Goal: Download file/media

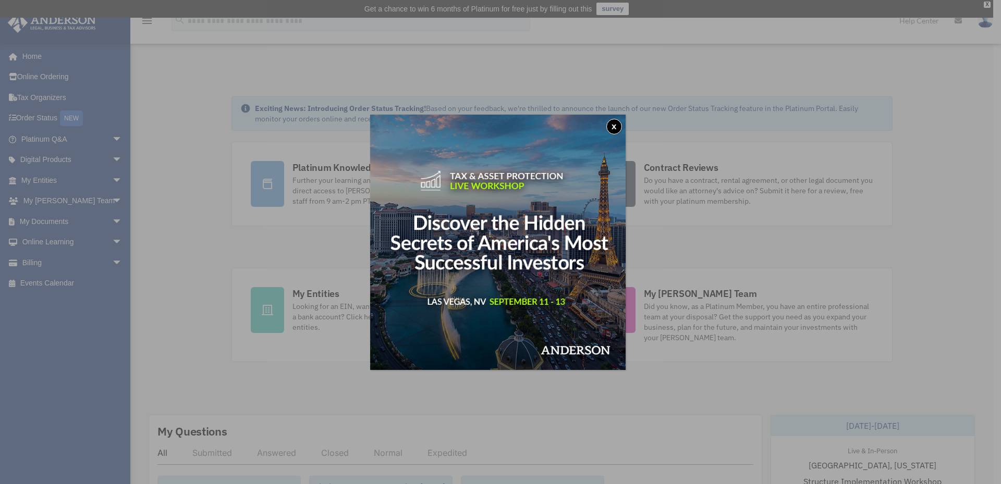
click at [617, 125] on button "x" at bounding box center [614, 127] width 16 height 16
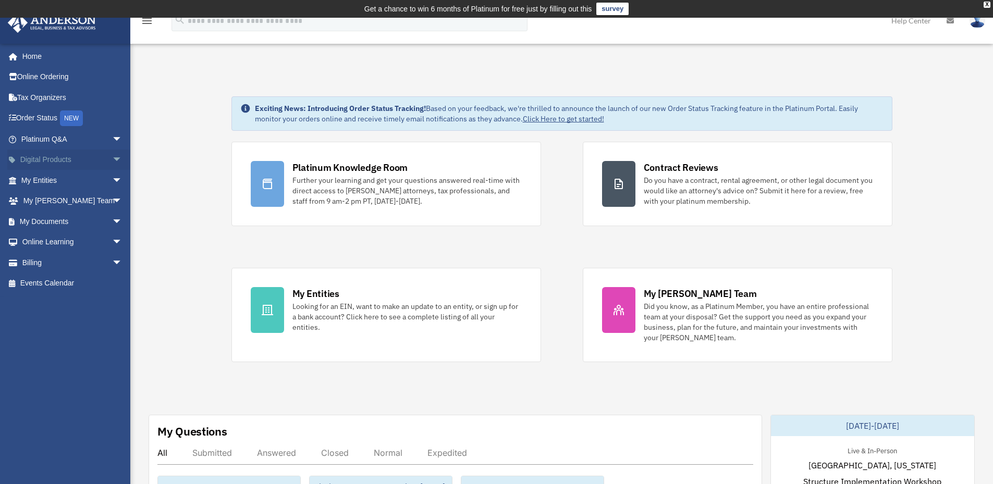
click at [53, 158] on link "Digital Products arrow_drop_down" at bounding box center [72, 160] width 131 height 21
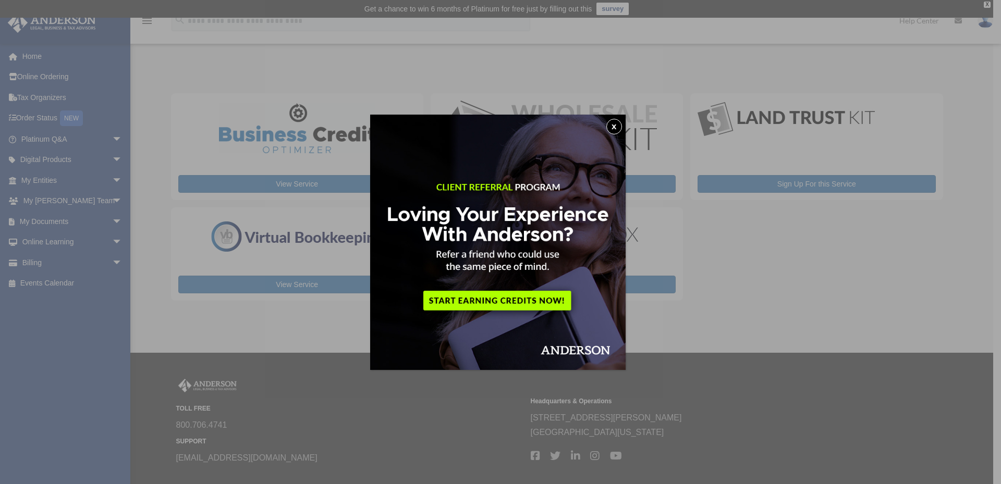
click at [614, 127] on button "x" at bounding box center [614, 127] width 16 height 16
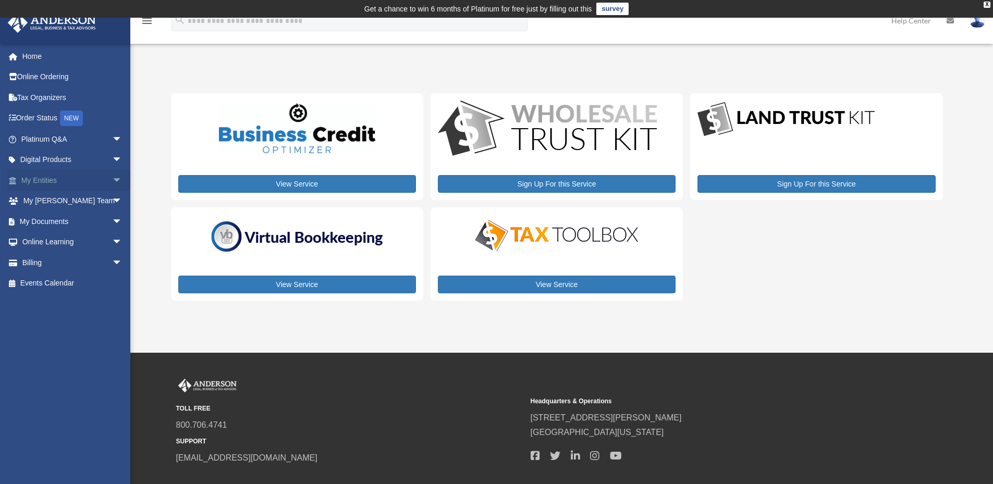
click at [40, 179] on link "My Entities arrow_drop_down" at bounding box center [72, 180] width 131 height 21
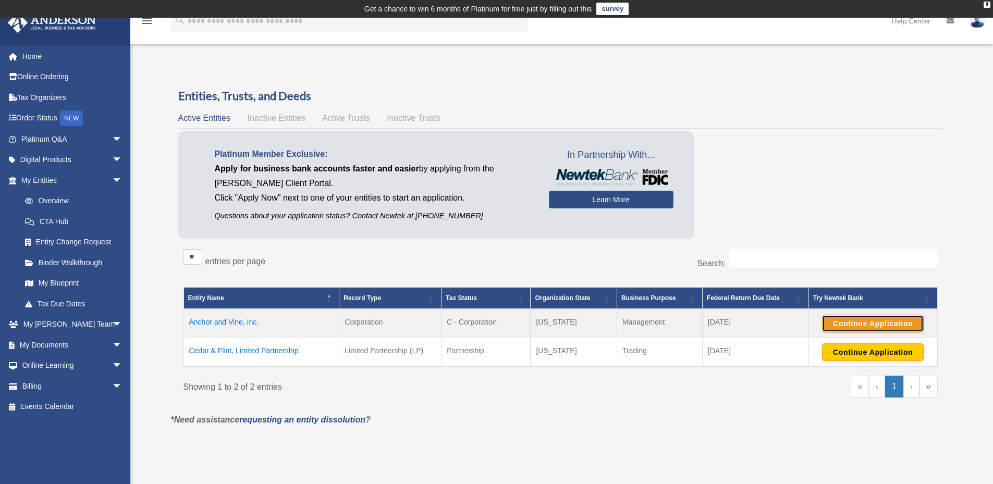
click at [864, 323] on button "Continue Application" at bounding box center [873, 324] width 102 height 18
click at [884, 351] on button "Continue Application" at bounding box center [873, 352] width 102 height 18
click at [190, 118] on span "Active Entities" at bounding box center [204, 118] width 52 height 9
click at [50, 242] on link "Entity Change Request" at bounding box center [77, 242] width 124 height 21
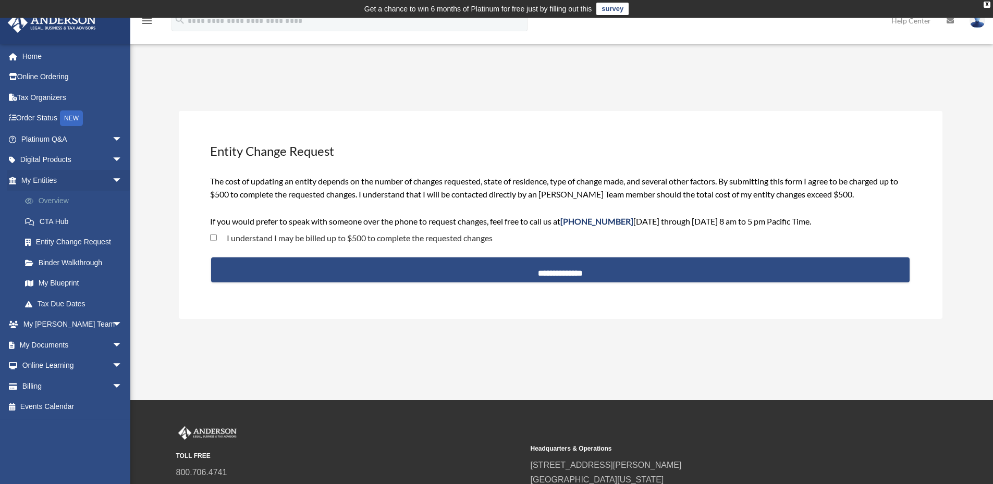
click at [49, 201] on link "Overview" at bounding box center [77, 201] width 124 height 21
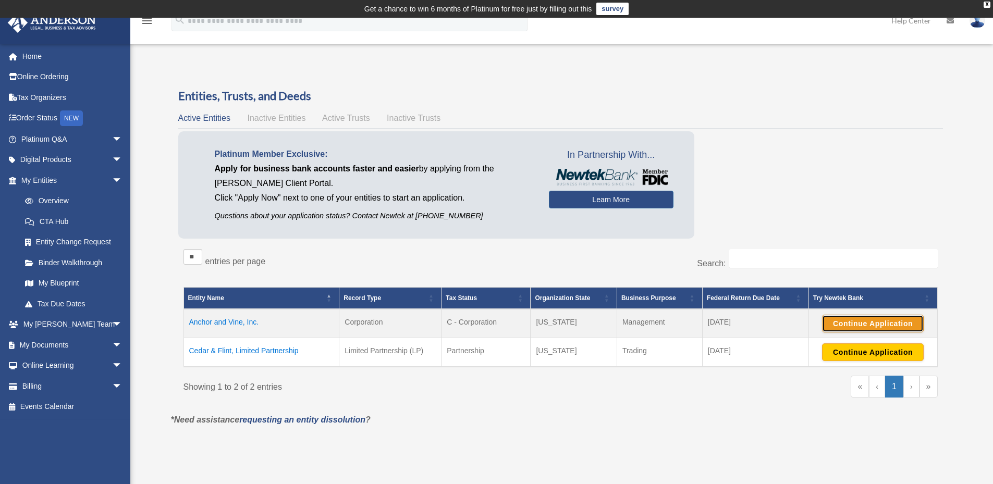
click at [882, 322] on button "Continue Application" at bounding box center [873, 324] width 102 height 18
click at [31, 54] on link "Home" at bounding box center [72, 56] width 131 height 21
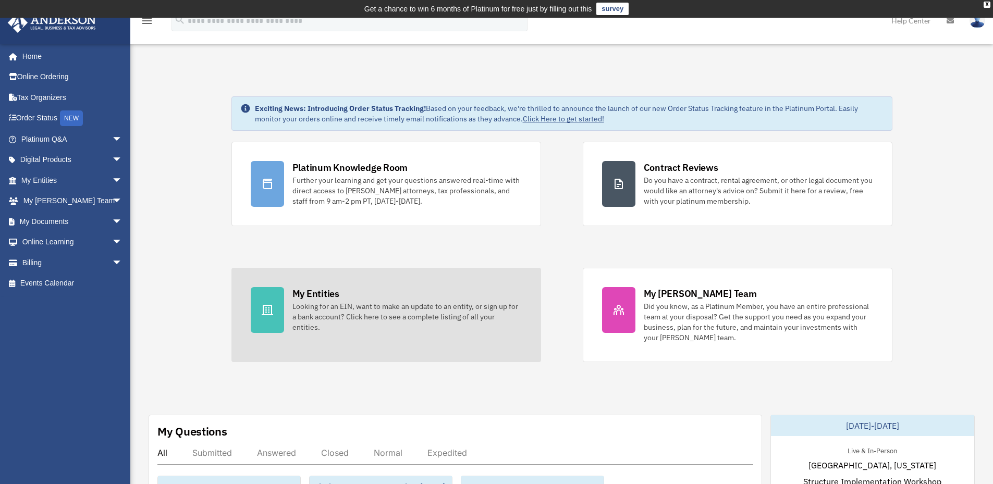
click at [383, 314] on div "Looking for an EIN, want to make an update to an entity, or sign up for a bank …" at bounding box center [406, 316] width 229 height 31
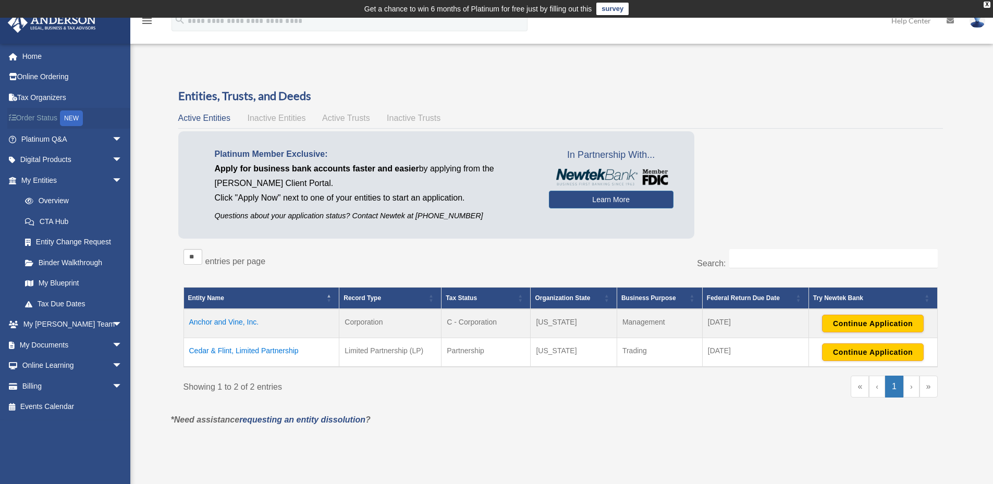
click at [44, 118] on link "Order Status NEW" at bounding box center [72, 118] width 131 height 21
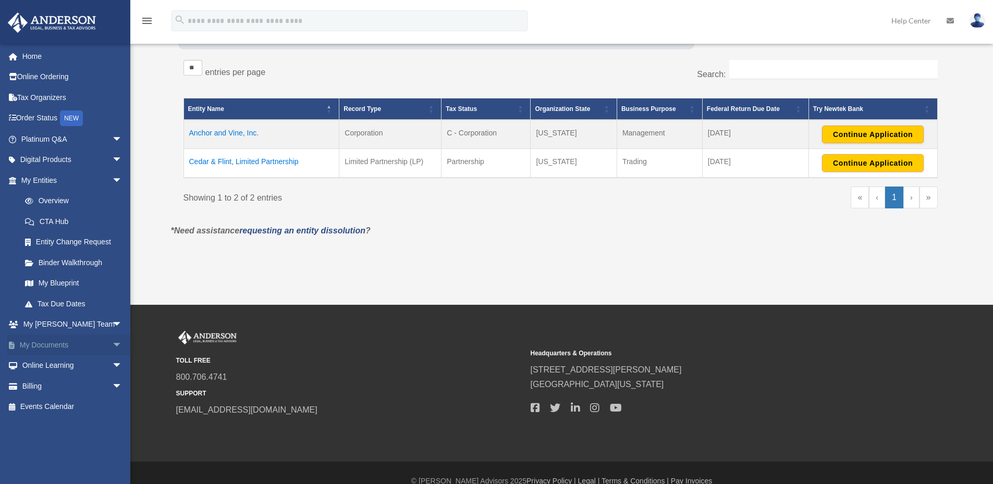
scroll to position [205, 0]
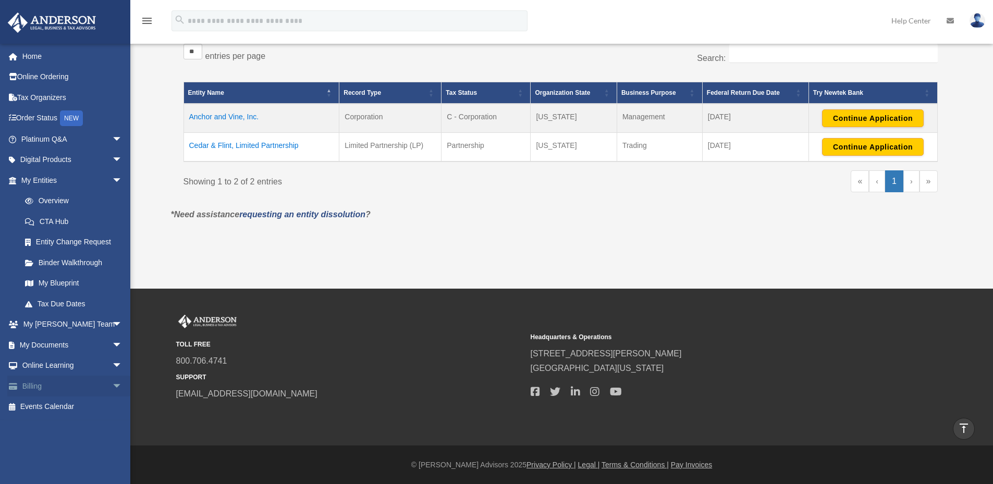
click at [112, 386] on span "arrow_drop_down" at bounding box center [122, 386] width 21 height 21
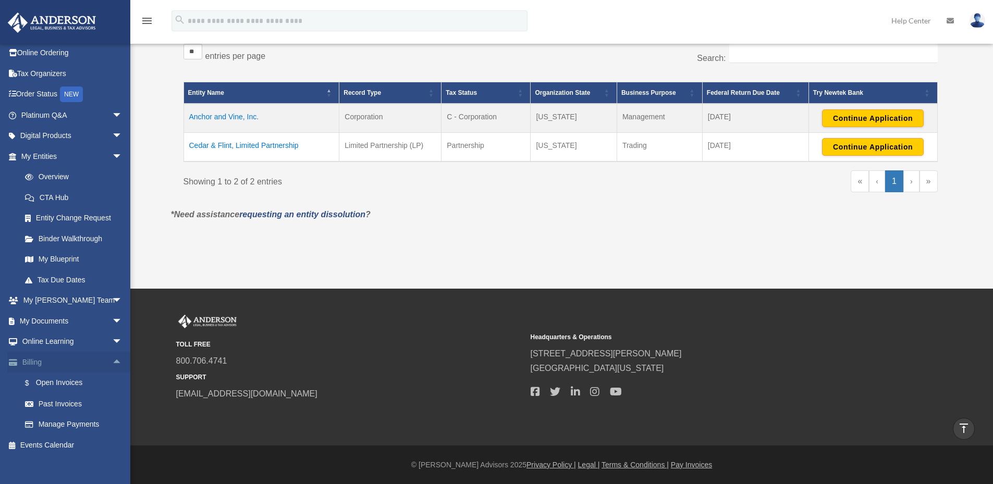
scroll to position [33, 0]
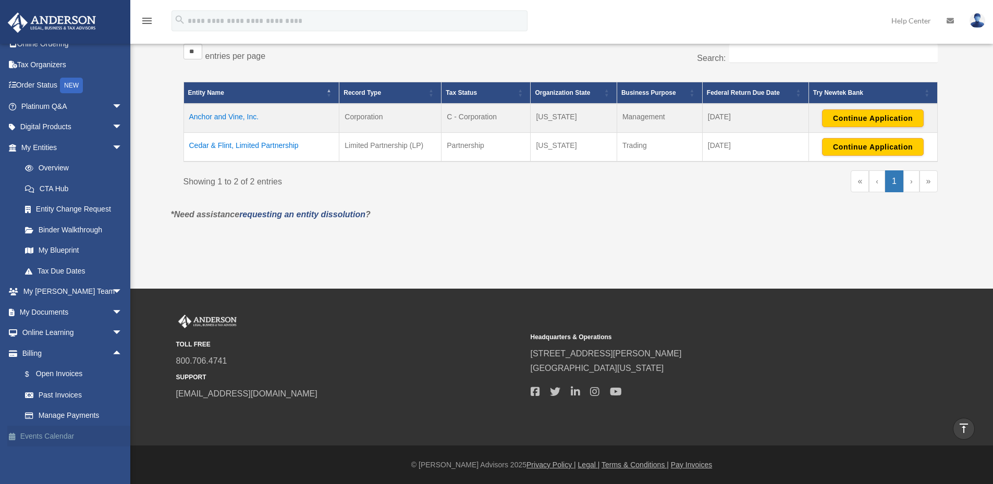
click at [59, 434] on link "Events Calendar" at bounding box center [72, 436] width 131 height 21
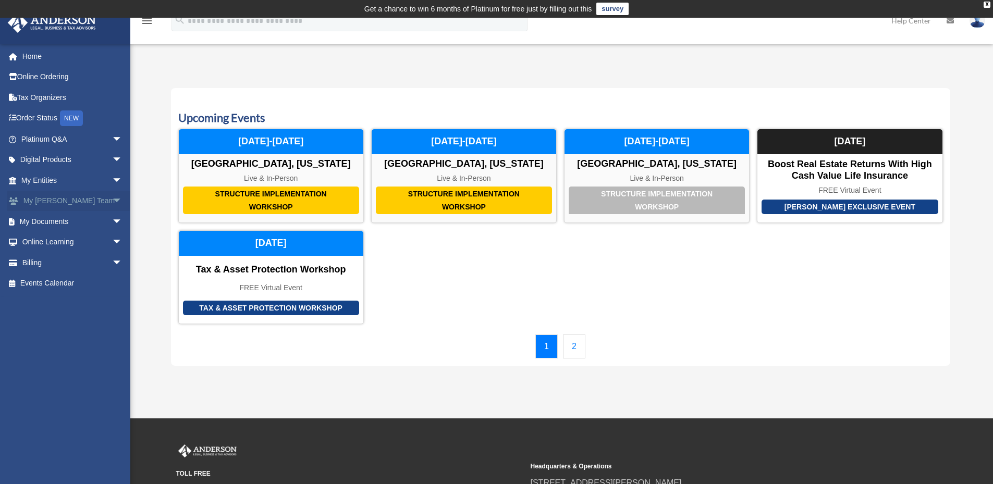
click at [112, 203] on span "arrow_drop_down" at bounding box center [122, 201] width 21 height 21
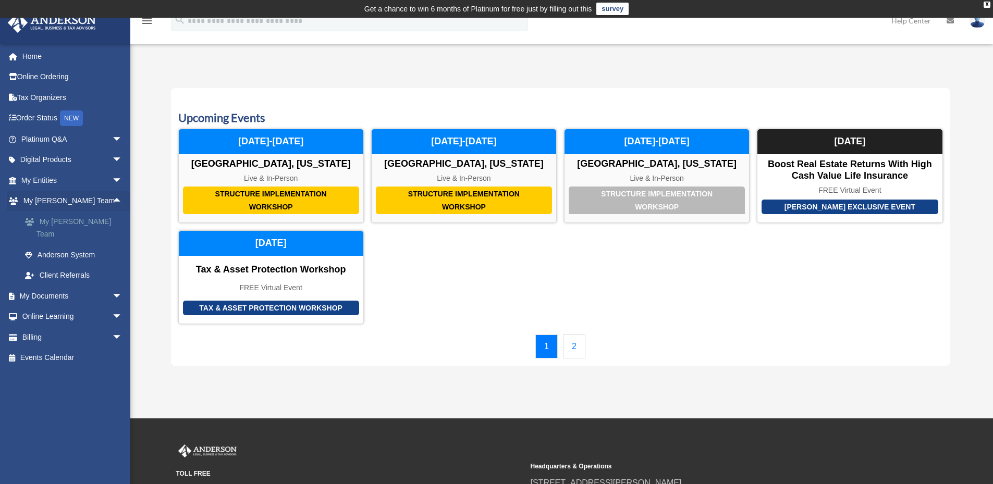
click at [94, 219] on link "My [PERSON_NAME] Team" at bounding box center [77, 227] width 124 height 33
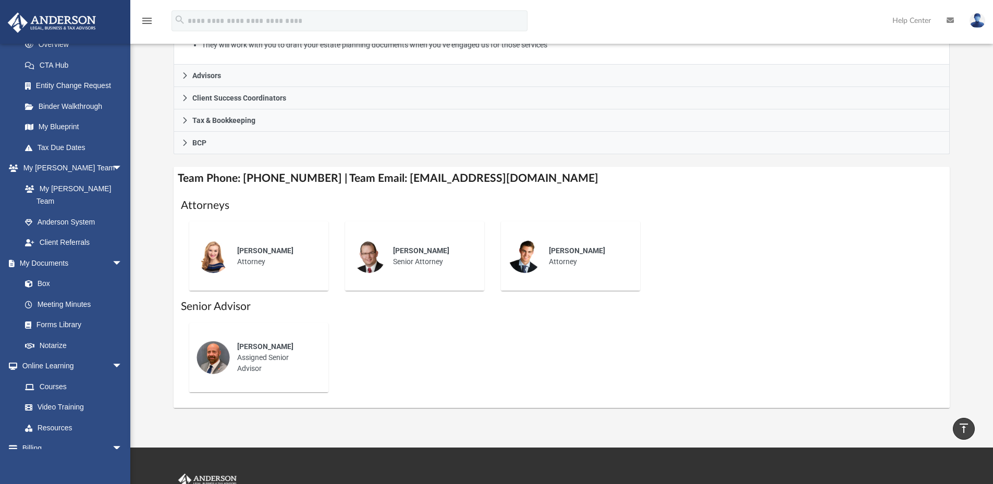
scroll to position [156, 0]
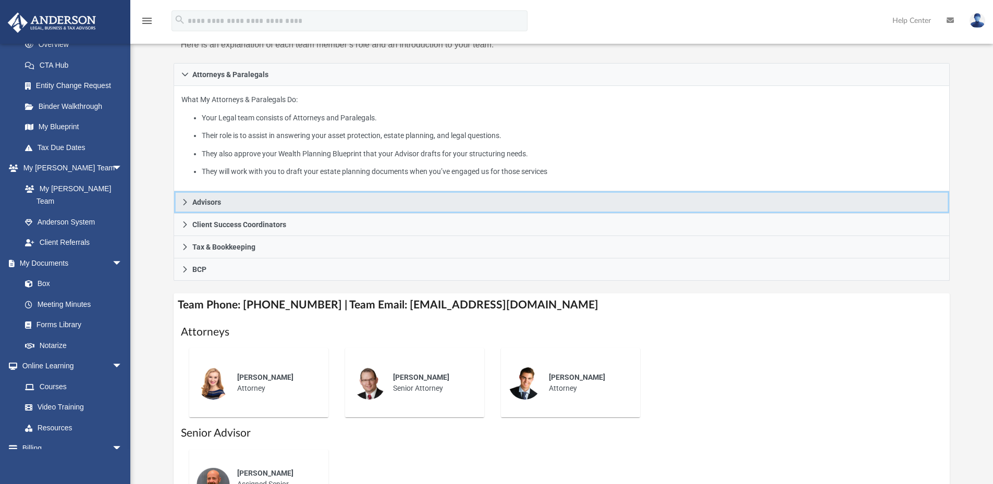
click at [208, 202] on span "Advisors" at bounding box center [206, 202] width 29 height 7
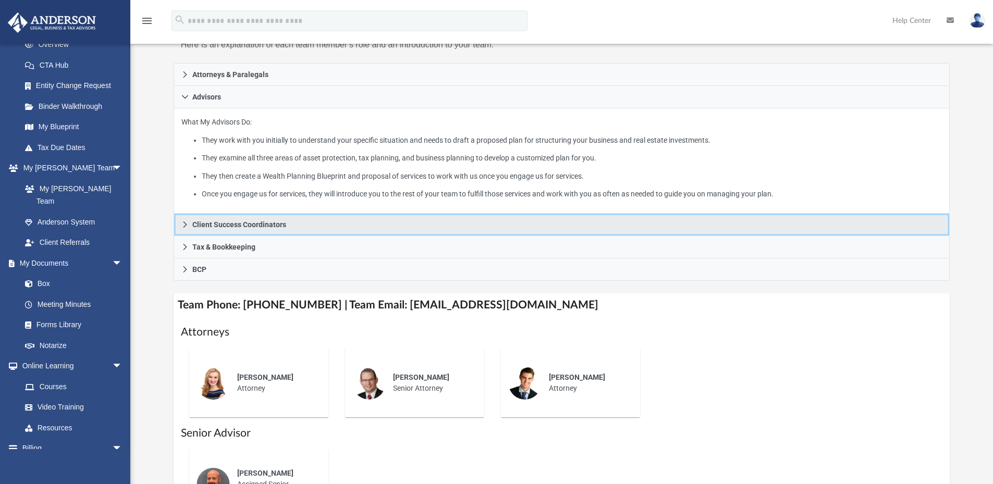
click at [260, 225] on span "Client Success Coordinators" at bounding box center [239, 224] width 94 height 7
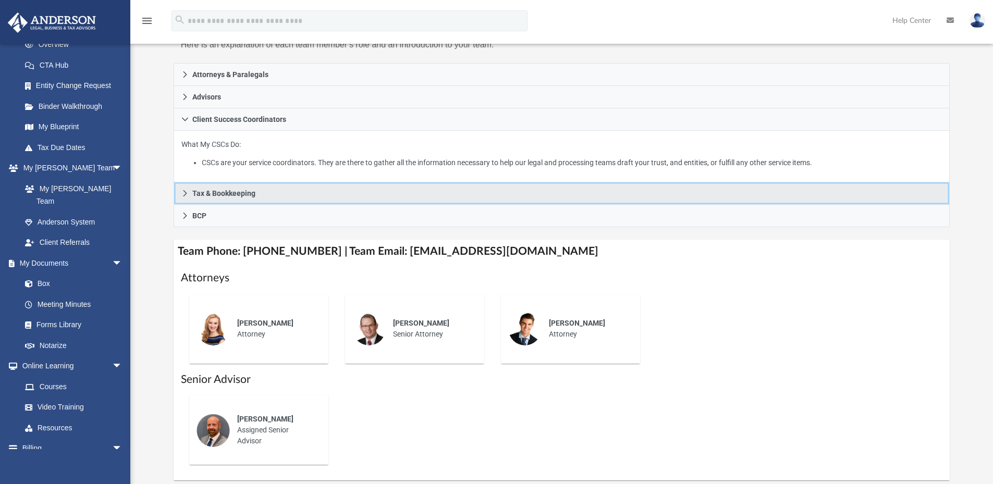
click at [204, 194] on span "Tax & Bookkeeping" at bounding box center [223, 193] width 63 height 7
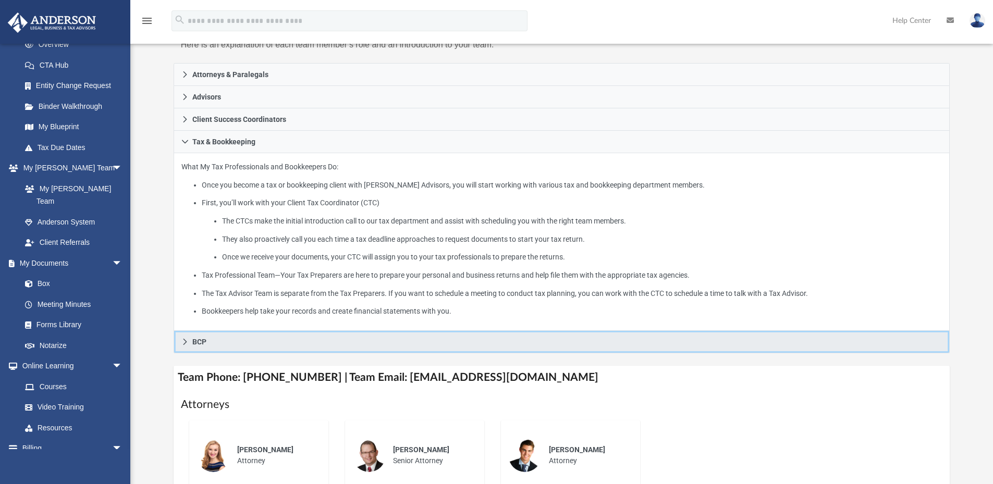
click at [200, 341] on span "BCP" at bounding box center [199, 341] width 14 height 7
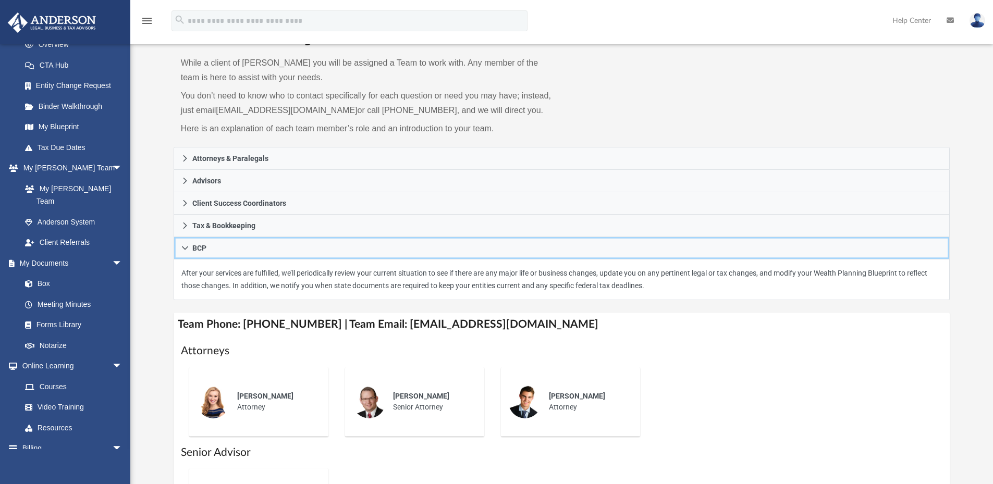
scroll to position [52, 0]
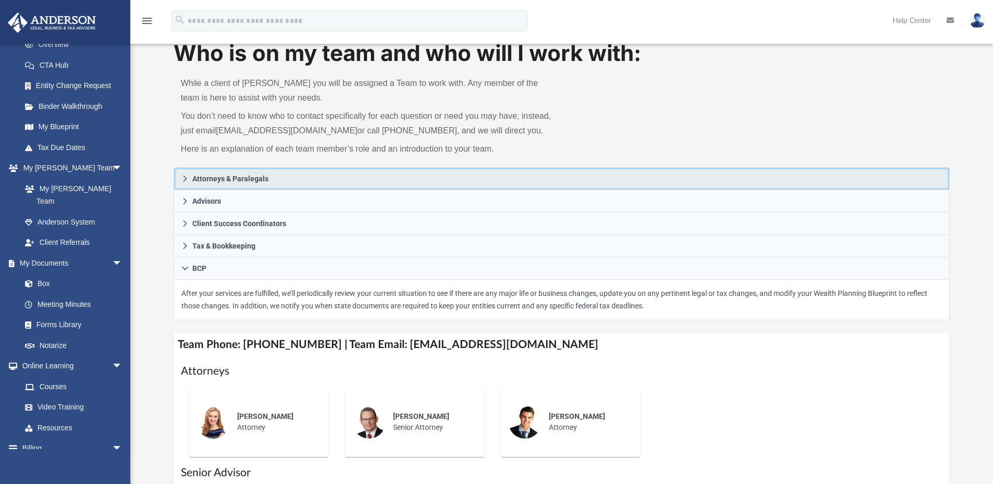
click at [221, 181] on span "Attorneys & Paralegals" at bounding box center [230, 178] width 76 height 7
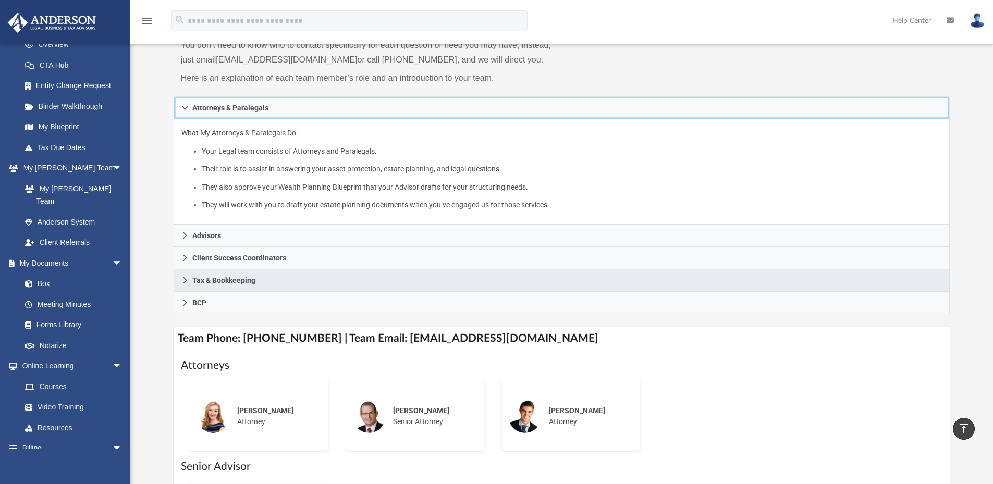
scroll to position [104, 0]
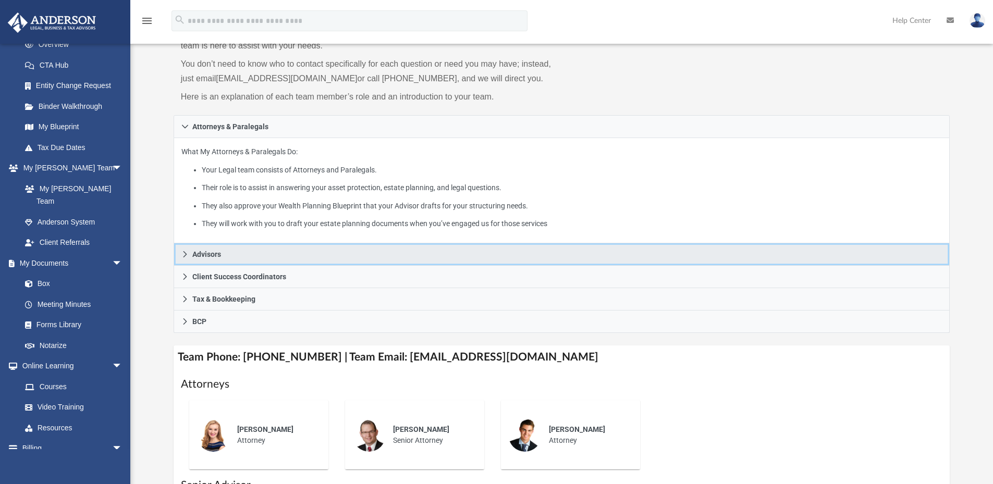
click at [207, 253] on span "Advisors" at bounding box center [206, 254] width 29 height 7
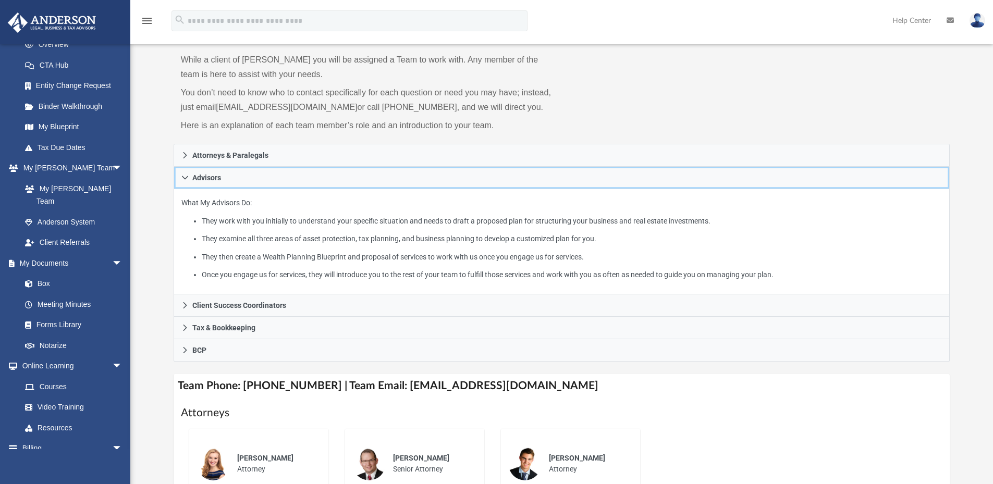
scroll to position [75, 0]
click at [112, 438] on span "arrow_drop_down" at bounding box center [122, 448] width 21 height 21
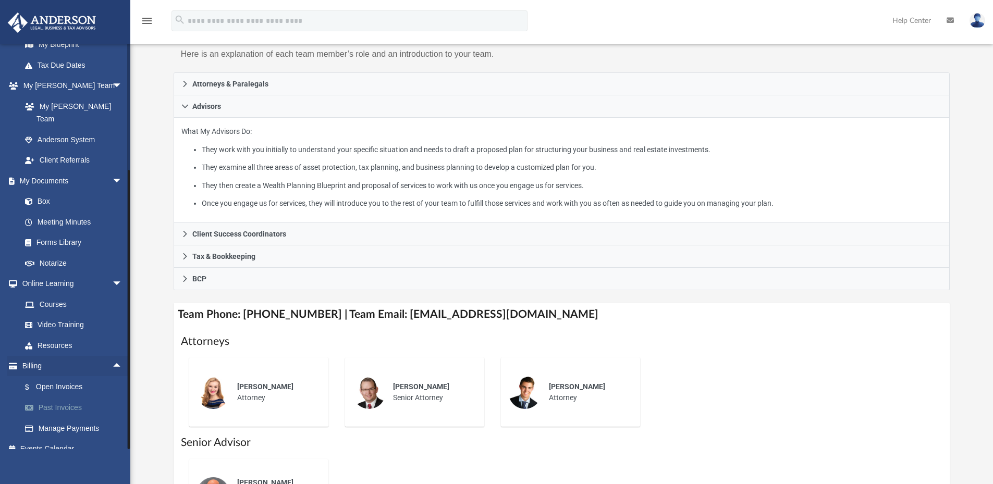
scroll to position [231, 0]
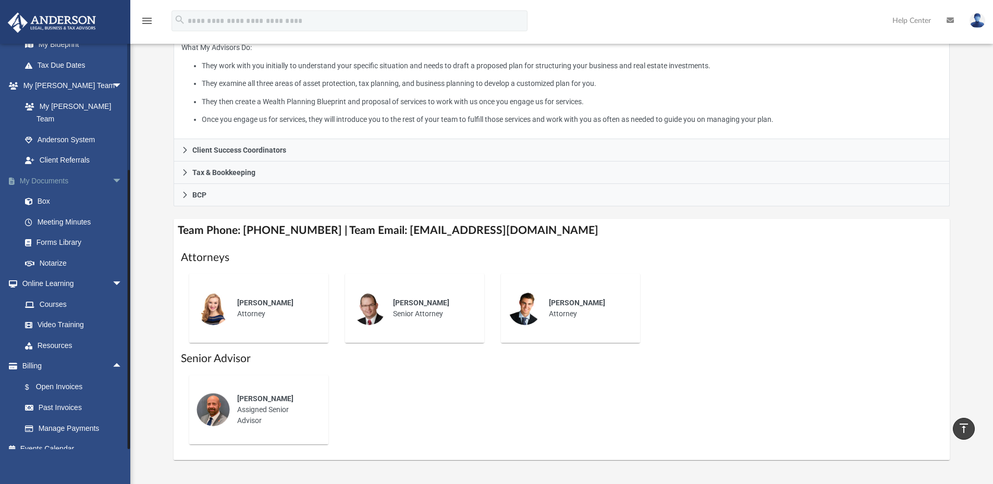
click at [53, 170] on link "My Documents arrow_drop_down" at bounding box center [72, 180] width 131 height 21
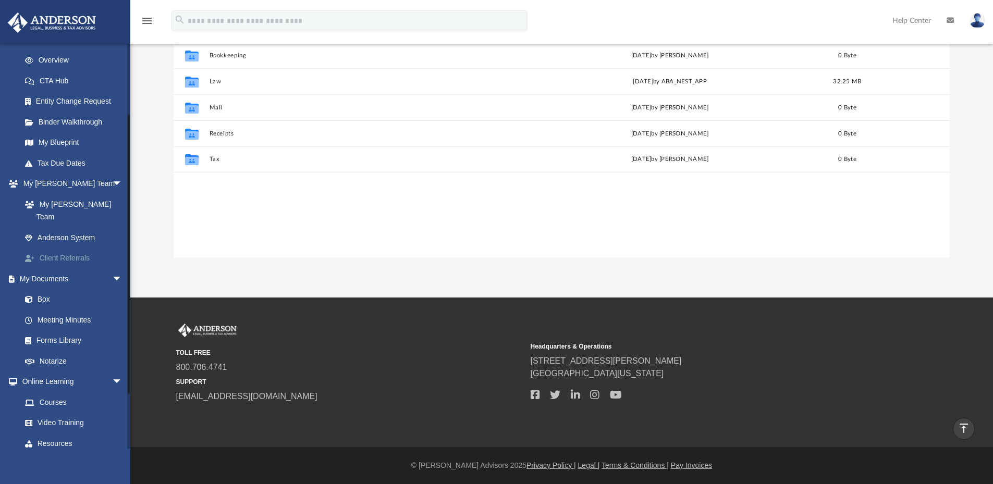
scroll to position [134, 0]
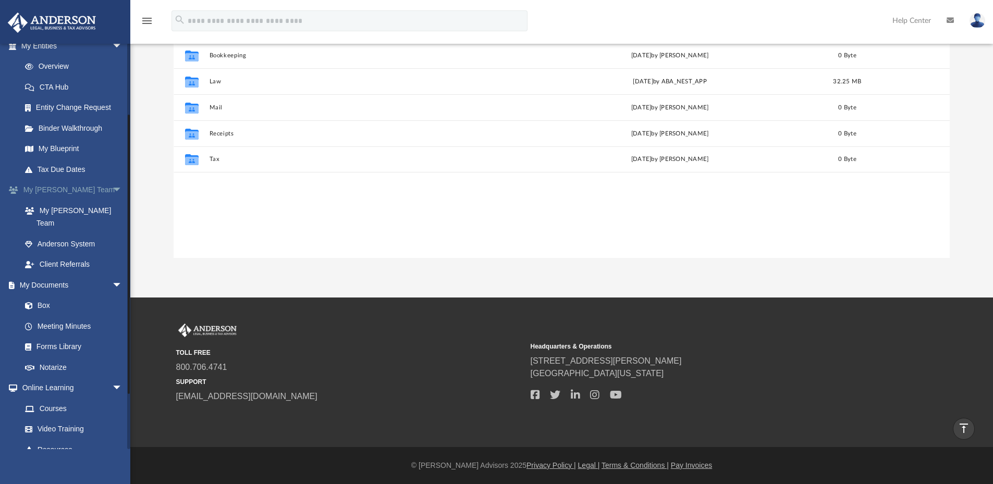
click at [112, 188] on span "arrow_drop_down" at bounding box center [122, 190] width 21 height 21
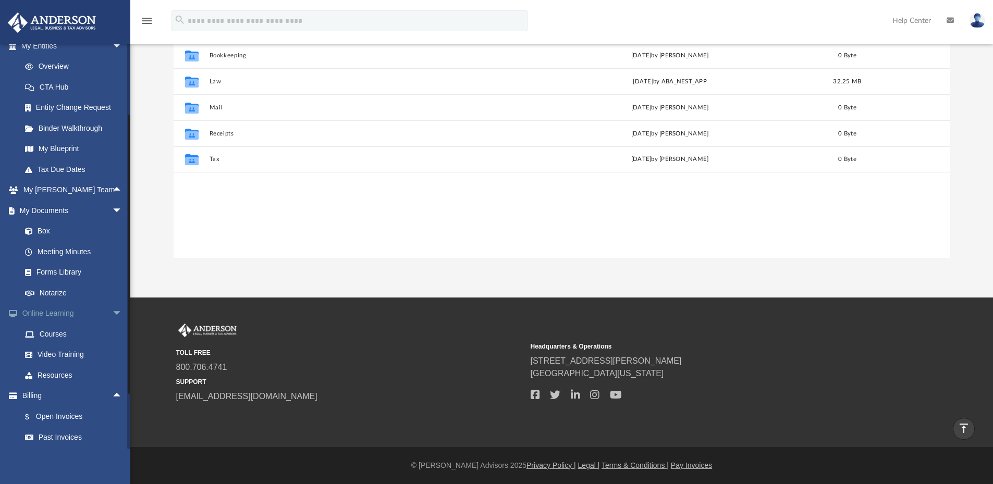
click at [112, 311] on span "arrow_drop_down" at bounding box center [122, 313] width 21 height 21
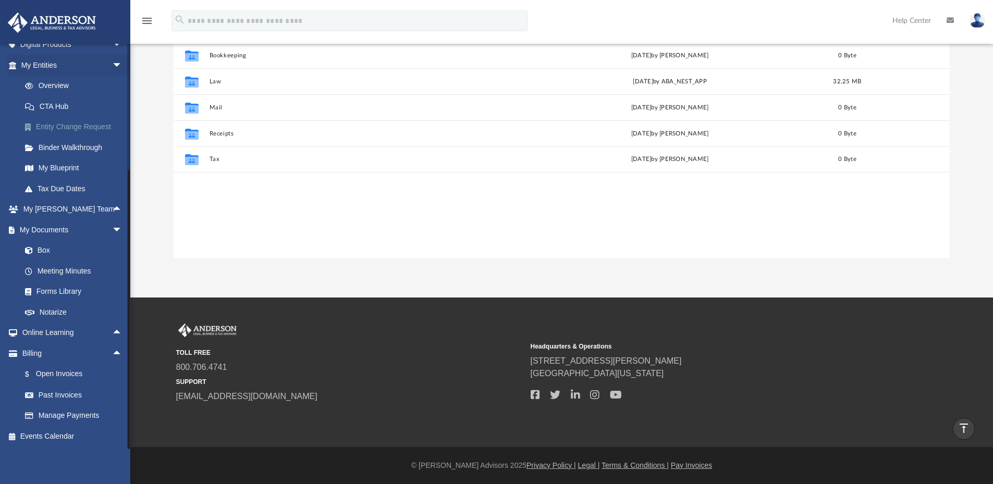
click at [75, 128] on link "Entity Change Request" at bounding box center [77, 127] width 124 height 21
click at [60, 165] on link "My Blueprint" at bounding box center [77, 168] width 124 height 21
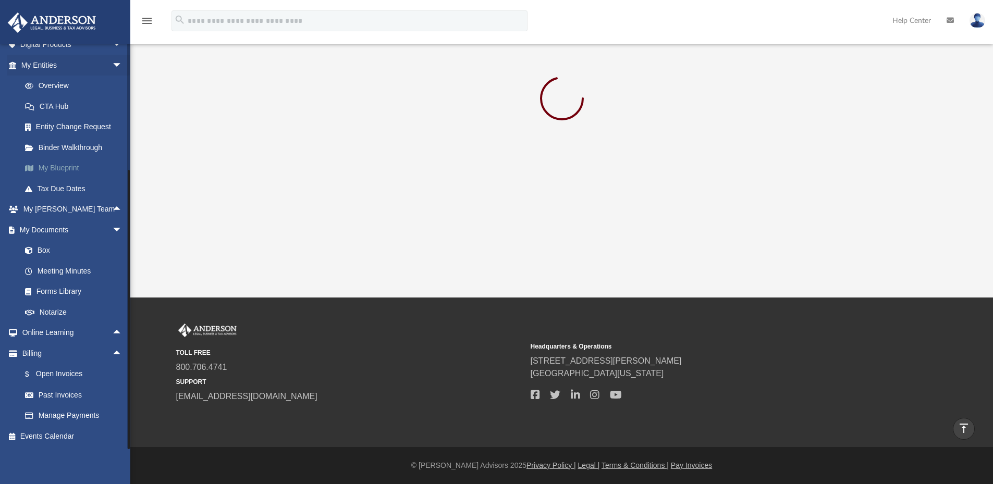
scroll to position [18, 0]
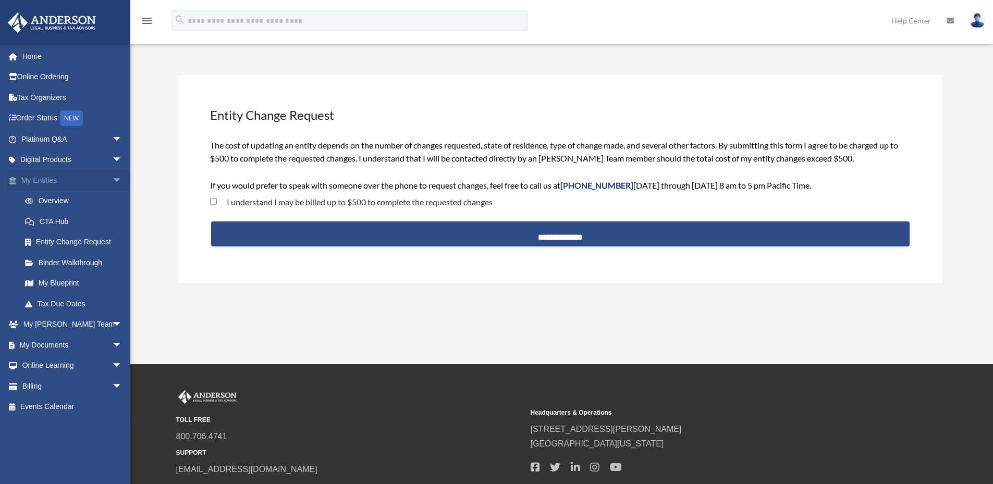
scroll to position [52, 0]
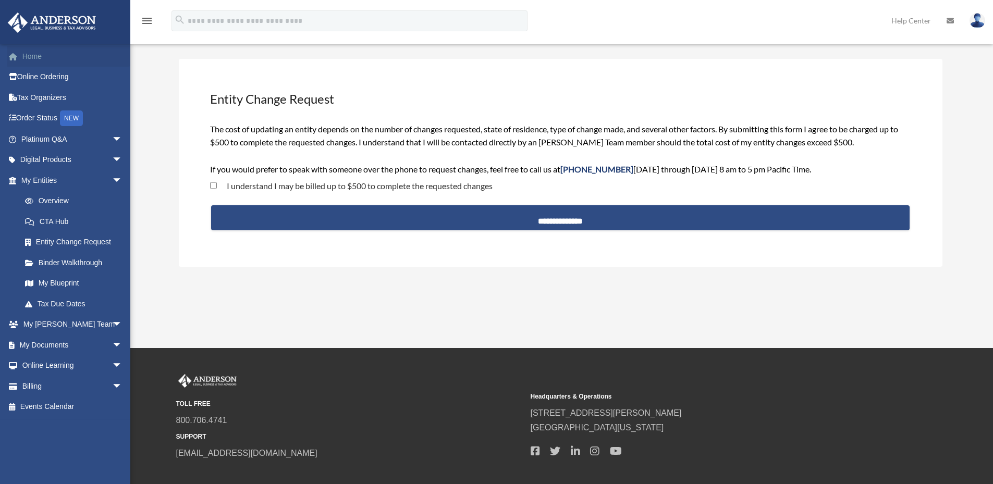
click at [36, 60] on link "Home" at bounding box center [72, 56] width 131 height 21
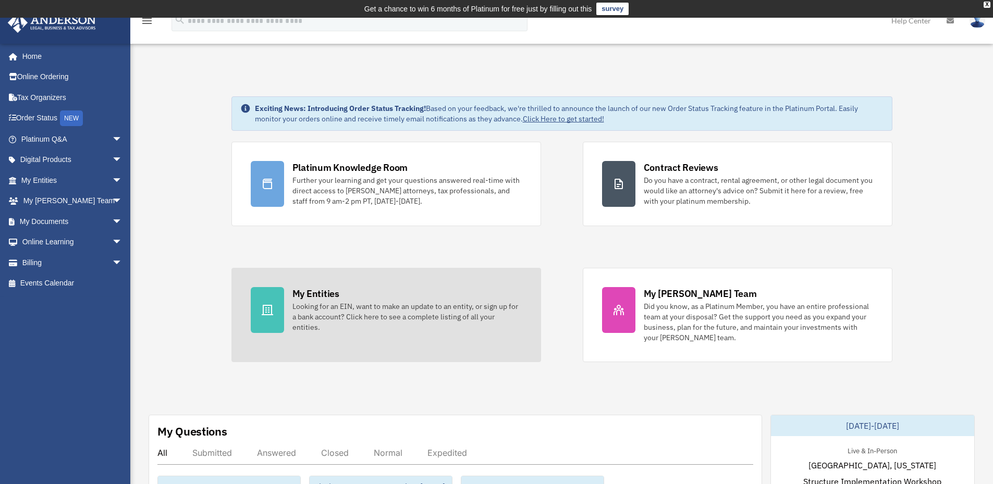
click at [267, 310] on icon at bounding box center [267, 310] width 13 height 13
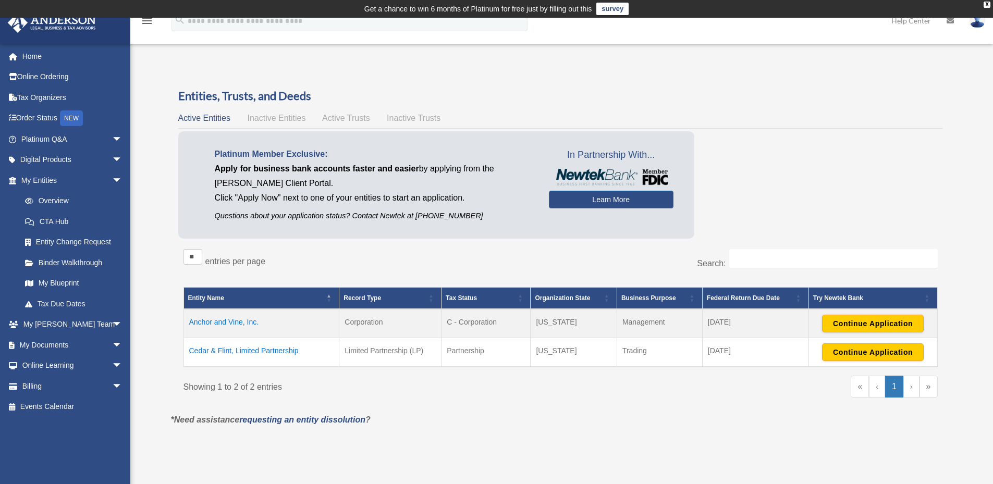
click at [236, 318] on td "Anchor and Vine, Inc." at bounding box center [261, 323] width 156 height 29
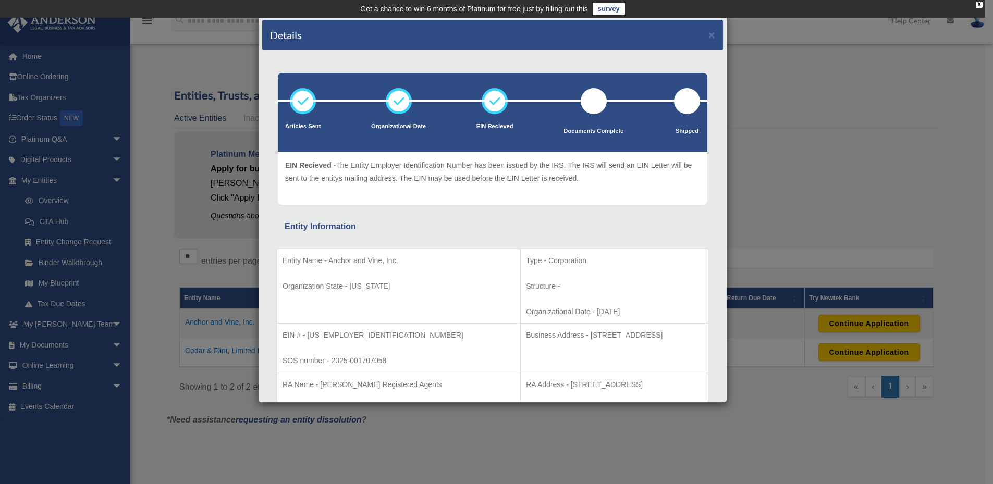
click at [494, 109] on icon at bounding box center [494, 100] width 31 height 31
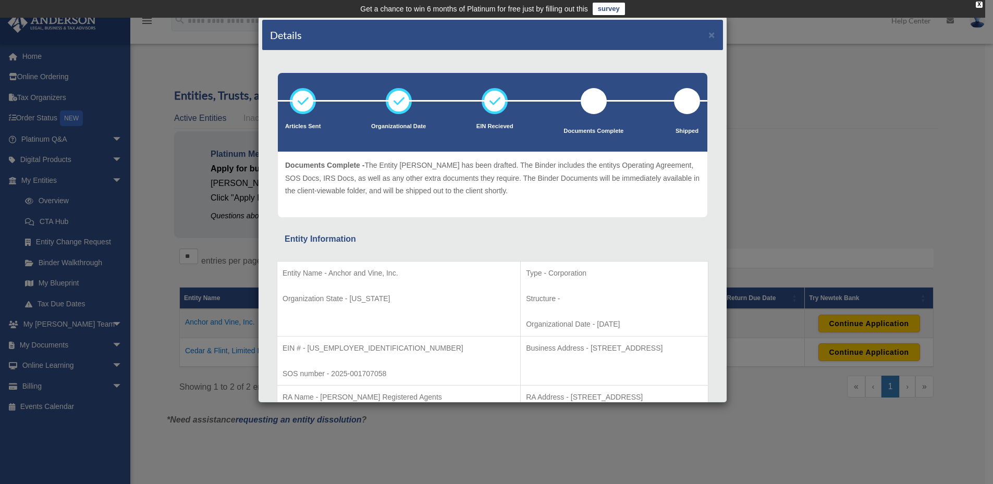
click at [592, 104] on div at bounding box center [594, 101] width 26 height 26
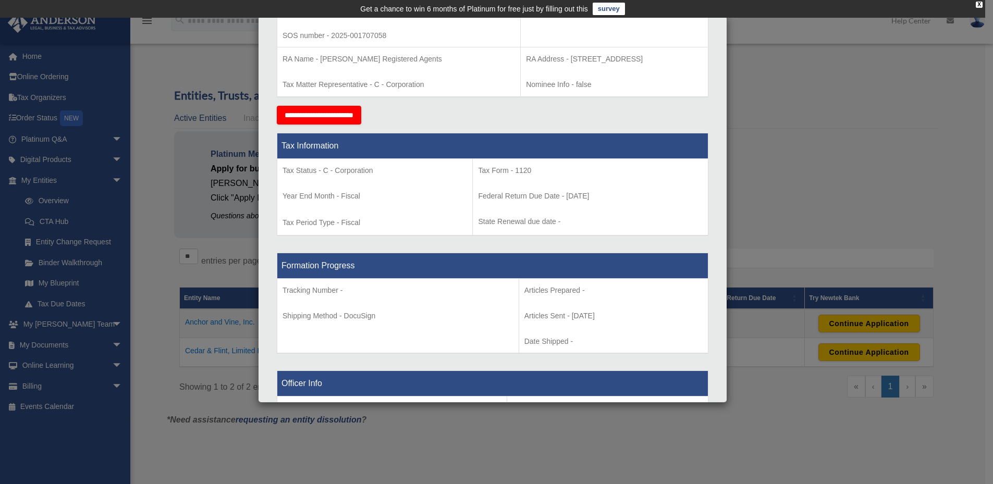
scroll to position [337, 0]
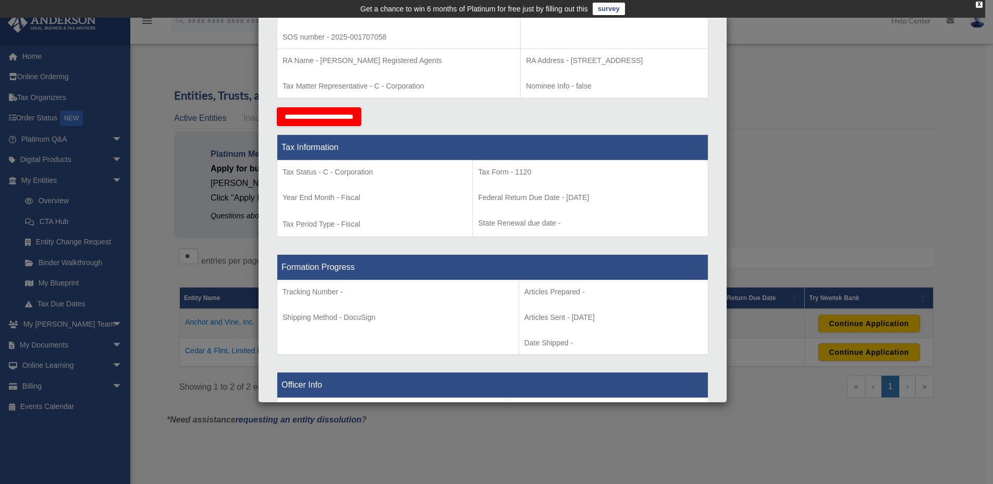
drag, startPoint x: 670, startPoint y: 33, endPoint x: 669, endPoint y: 63, distance: 29.7
click at [669, 63] on tbody "Entity Name - Anchor and Vine, Inc. Organization State - Wyoming Type - Corpora…" at bounding box center [492, 12] width 431 height 174
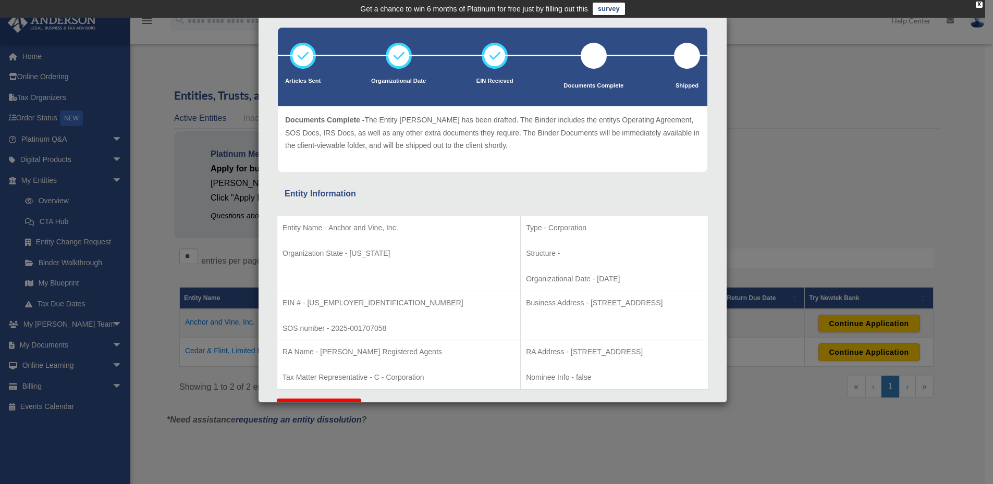
scroll to position [0, 0]
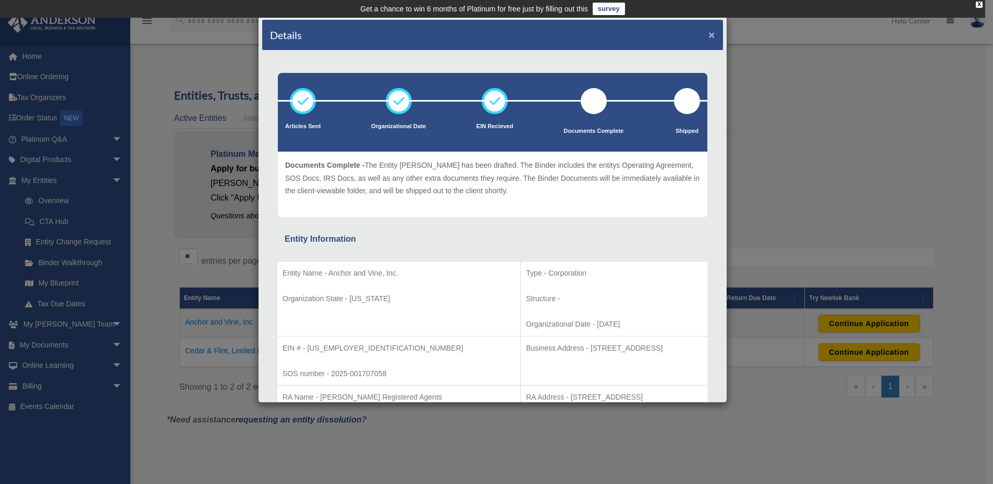
click at [708, 32] on button "×" at bounding box center [711, 34] width 7 height 11
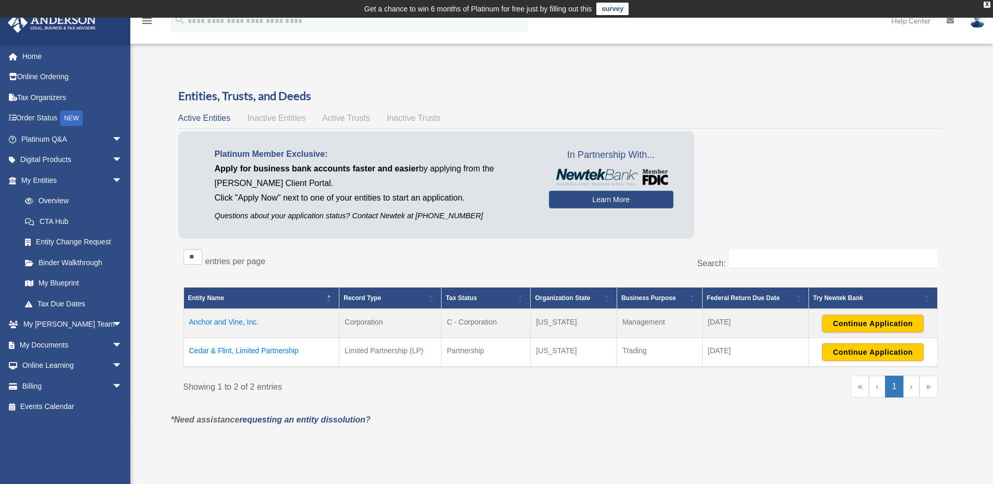
click at [238, 262] on label "entries per page" at bounding box center [235, 261] width 60 height 9
click at [202, 262] on select "** ** ** ***" at bounding box center [192, 257] width 19 height 16
click at [867, 318] on button "Continue Application" at bounding box center [873, 324] width 102 height 18
click at [56, 160] on link "Digital Products arrow_drop_down" at bounding box center [72, 160] width 131 height 21
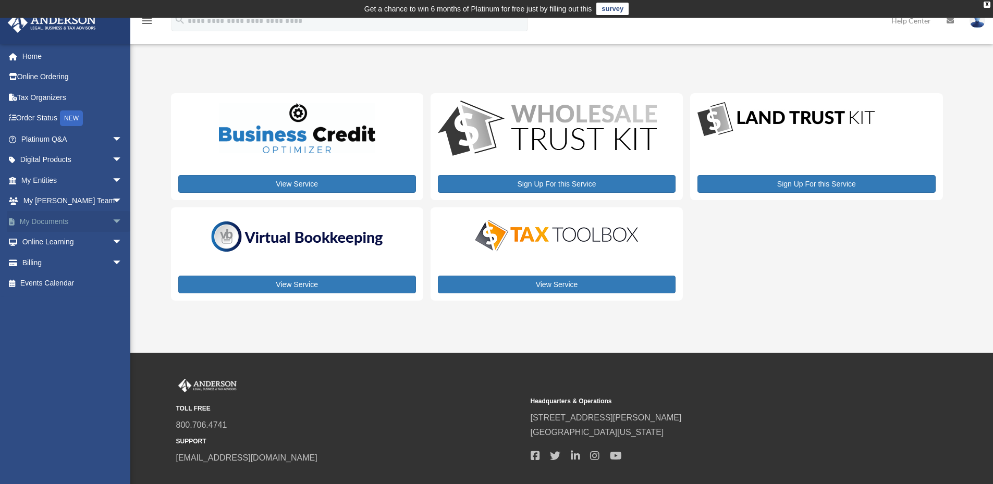
click at [52, 219] on link "My Documents arrow_drop_down" at bounding box center [72, 221] width 131 height 21
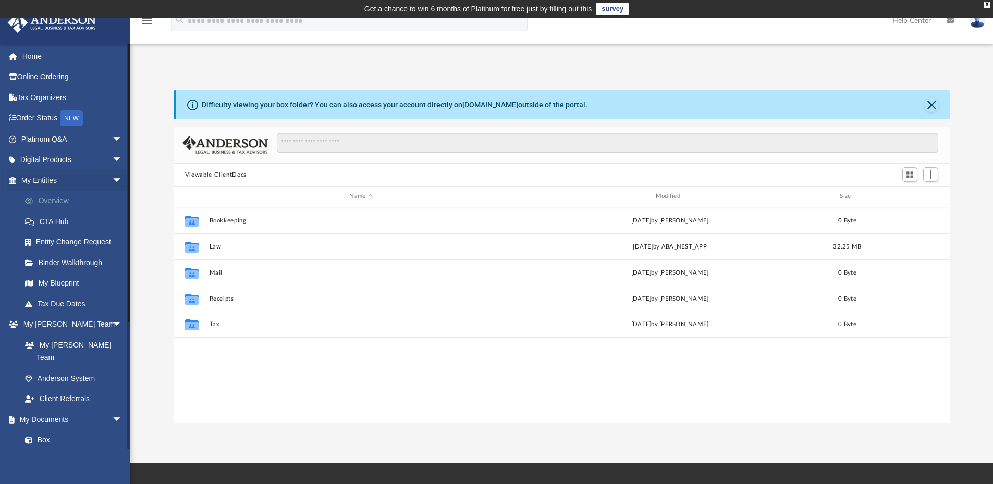
scroll to position [229, 768]
click at [49, 430] on link "Box" at bounding box center [77, 440] width 124 height 21
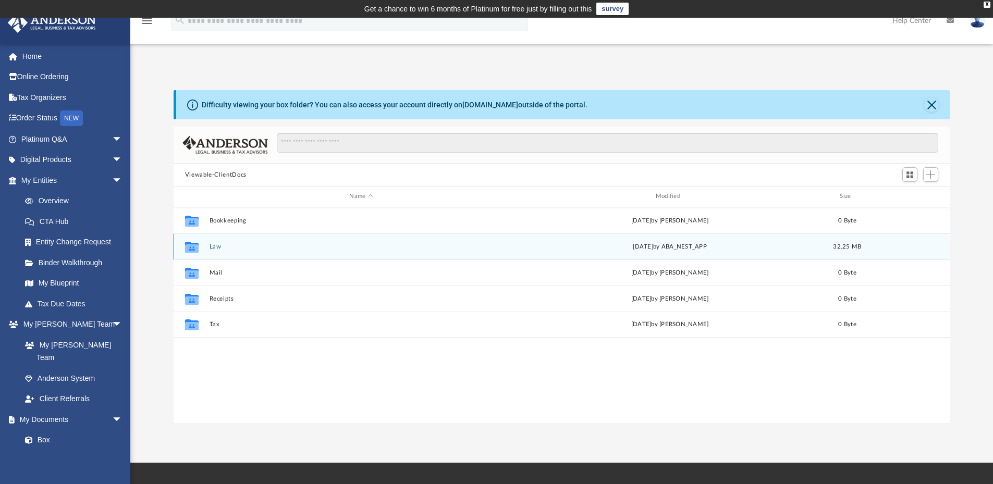
click at [208, 249] on div "Collaborated Folder Law [DATE] by ABA_NEST_APP 32.25 MB" at bounding box center [562, 246] width 777 height 26
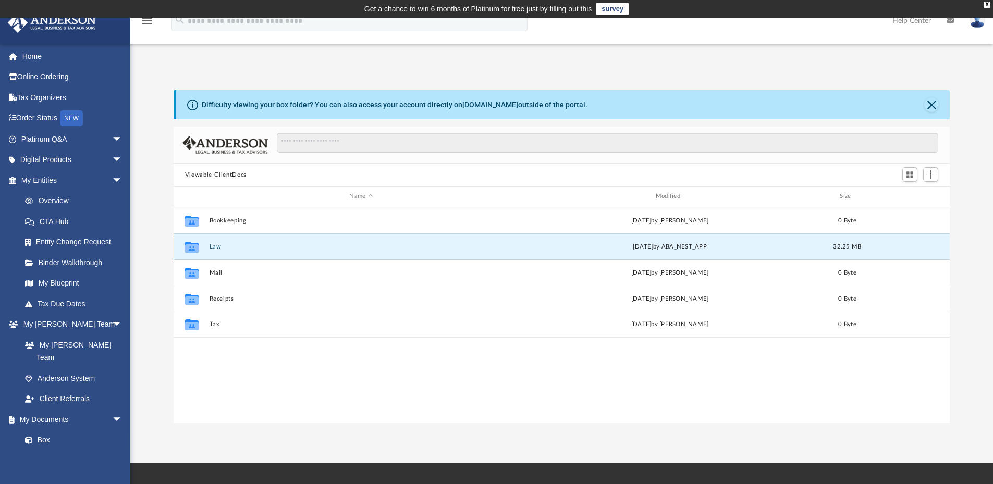
click at [193, 251] on icon "grid" at bounding box center [192, 248] width 14 height 8
click at [704, 249] on div "[DATE] by ABA_NEST_APP" at bounding box center [670, 246] width 304 height 9
click at [704, 248] on div "[DATE] by ABA_NEST_APP" at bounding box center [670, 246] width 304 height 9
click at [209, 251] on div "Collaborated Folder Law [DATE] by ABA_NEST_APP 32.25 MB" at bounding box center [562, 246] width 777 height 26
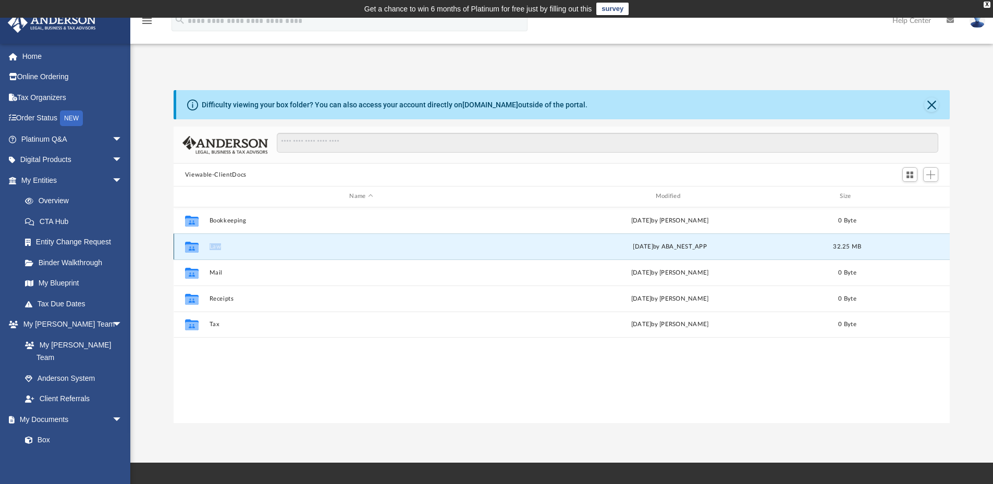
click at [209, 251] on div "Collaborated Folder Law [DATE] by ABA_NEST_APP 32.25 MB" at bounding box center [562, 246] width 777 height 26
click at [192, 247] on icon "grid" at bounding box center [192, 248] width 14 height 8
click at [236, 243] on button "Law" at bounding box center [361, 246] width 304 height 7
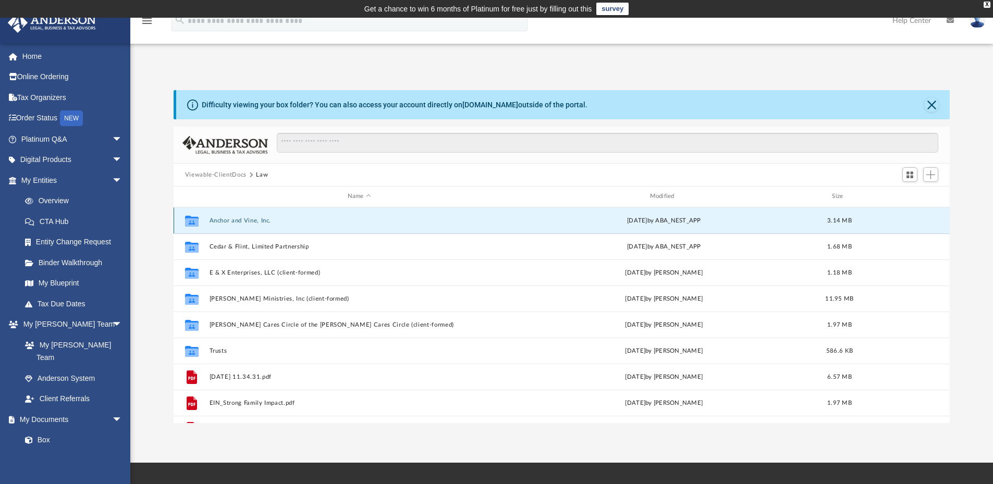
click at [246, 218] on button "Anchor and Vine, Inc." at bounding box center [359, 220] width 300 height 7
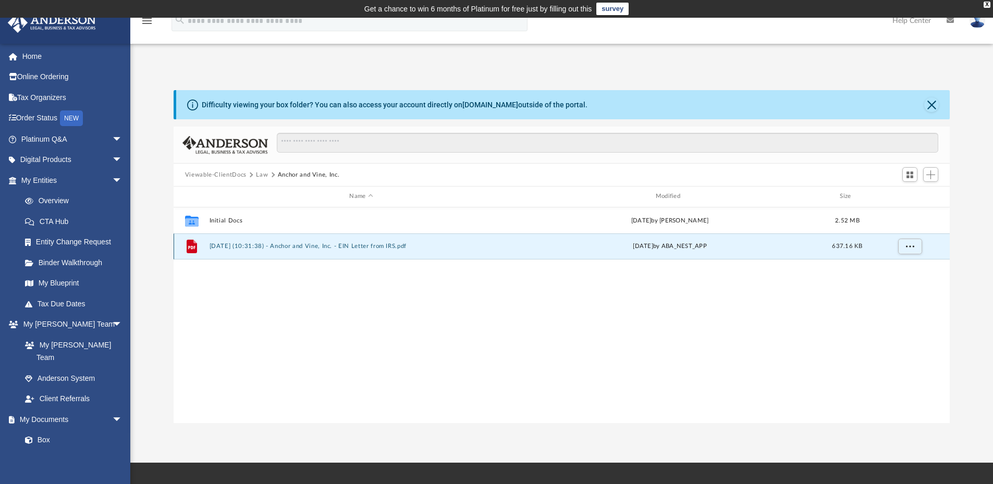
click at [244, 245] on button "[DATE] (10:31:38) - Anchor and Vine, Inc. - EIN Letter from IRS.pdf" at bounding box center [361, 246] width 304 height 7
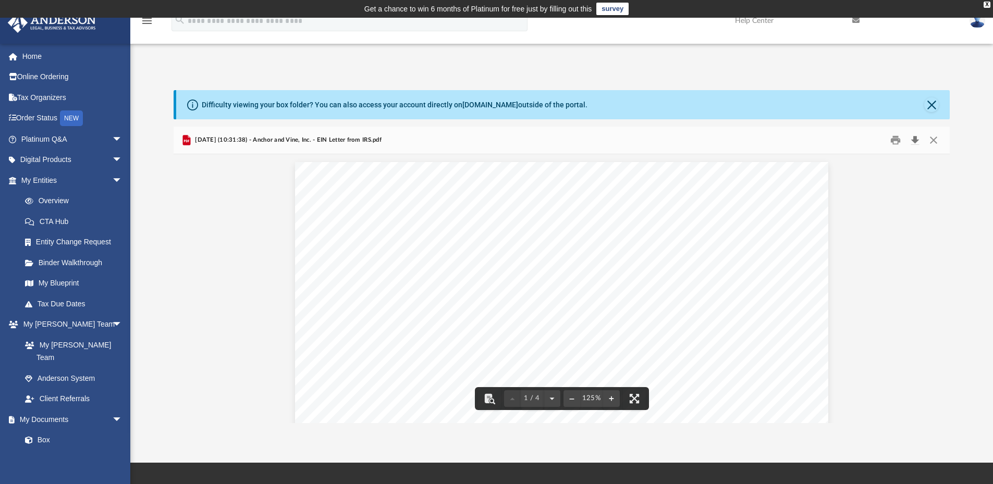
click at [916, 140] on button "Download" at bounding box center [914, 140] width 19 height 16
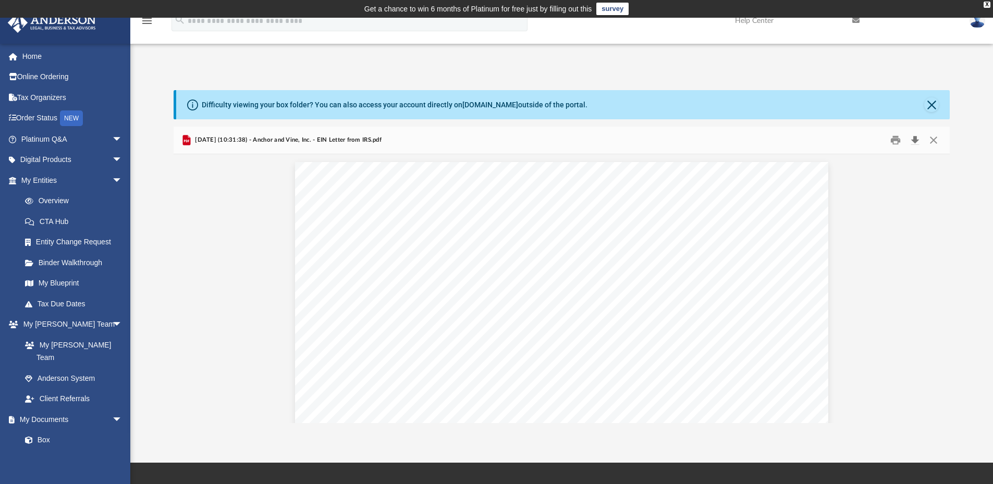
click at [916, 140] on button "Download" at bounding box center [914, 140] width 19 height 16
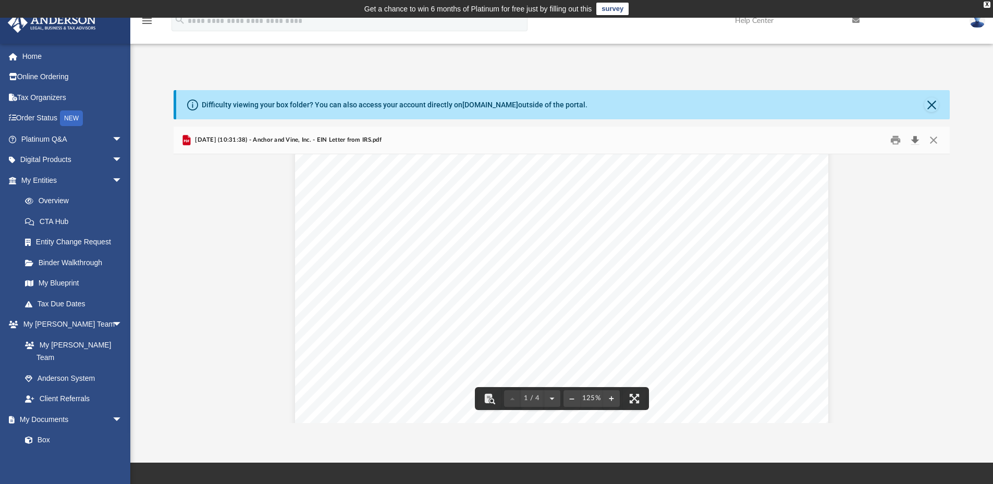
scroll to position [104, 0]
click at [487, 399] on button "File preview" at bounding box center [489, 398] width 23 height 23
click at [570, 398] on button "File preview" at bounding box center [571, 398] width 17 height 23
click at [570, 398] on div "Page 1" at bounding box center [561, 382] width 490 height 649
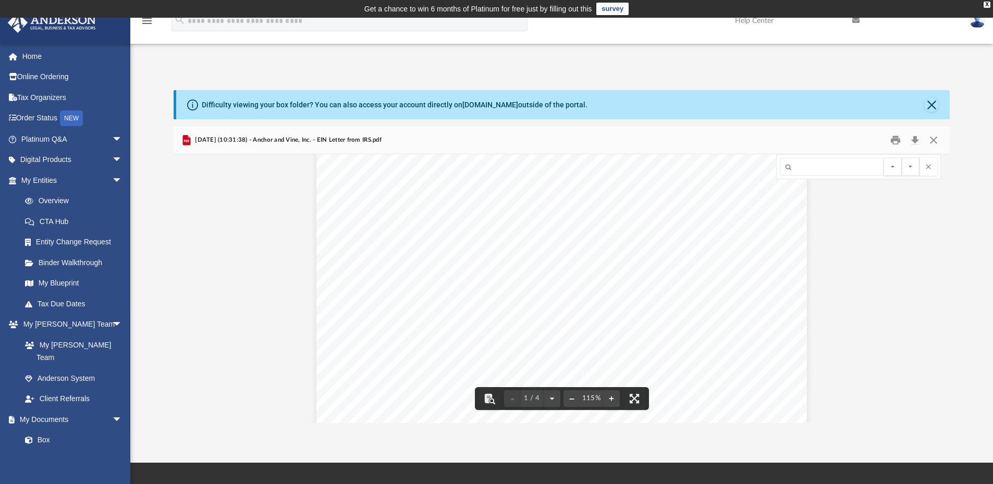
click at [570, 398] on button "File preview" at bounding box center [571, 398] width 17 height 23
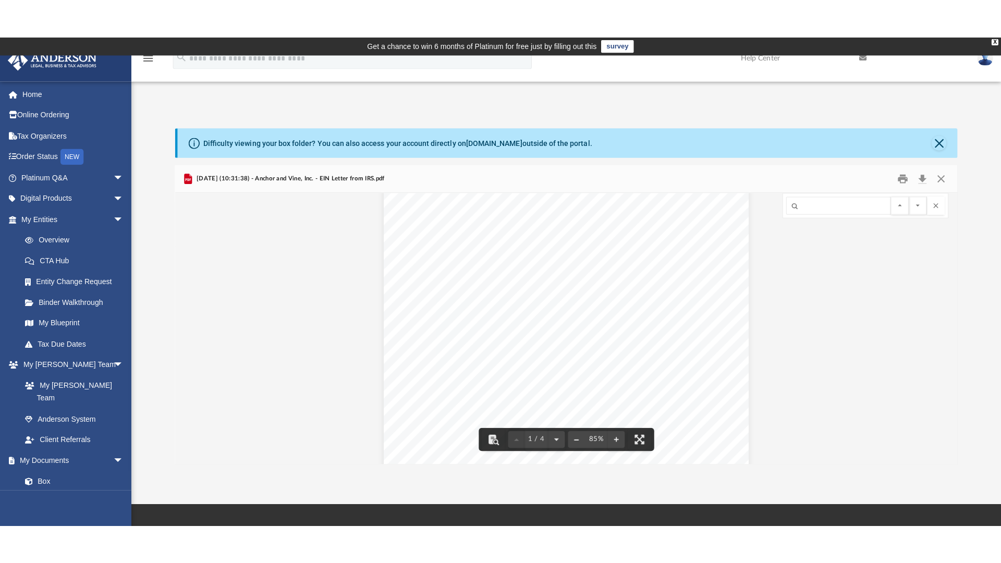
scroll to position [71, 0]
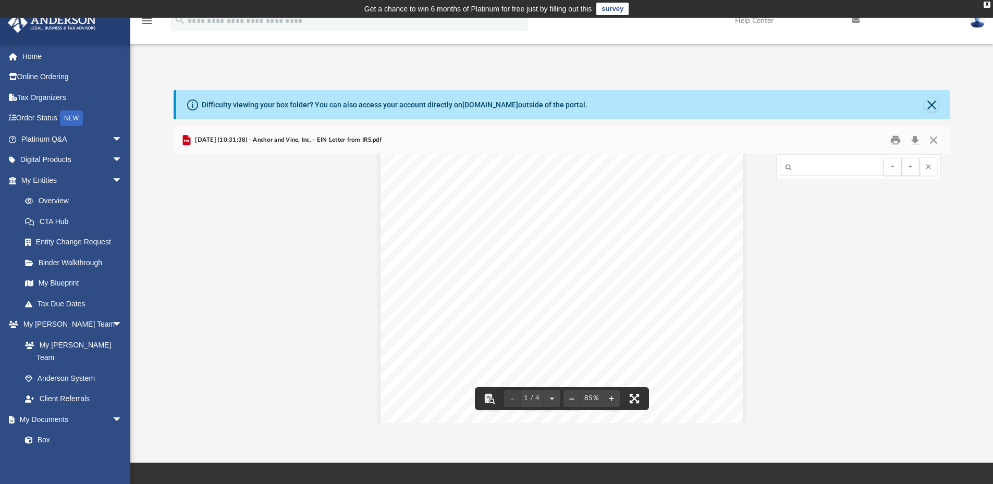
click at [637, 398] on button "File preview" at bounding box center [634, 398] width 23 height 23
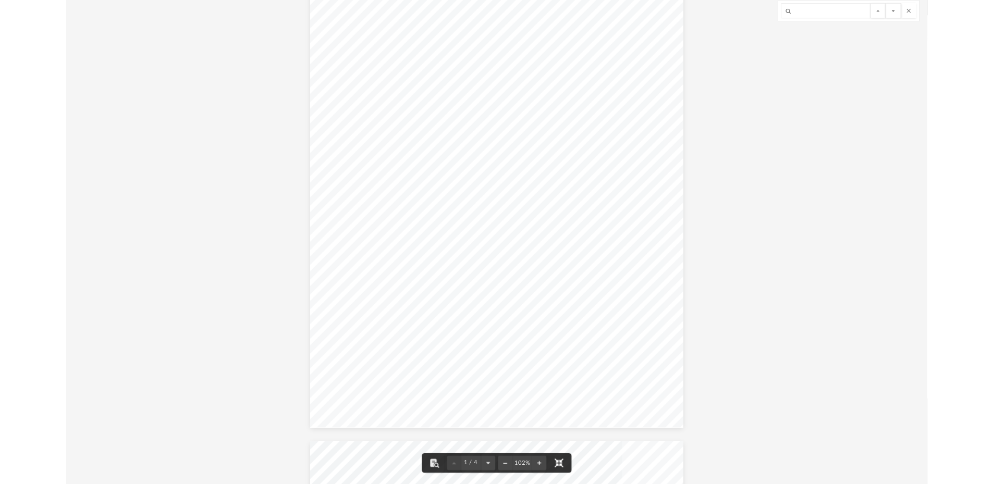
scroll to position [0, 0]
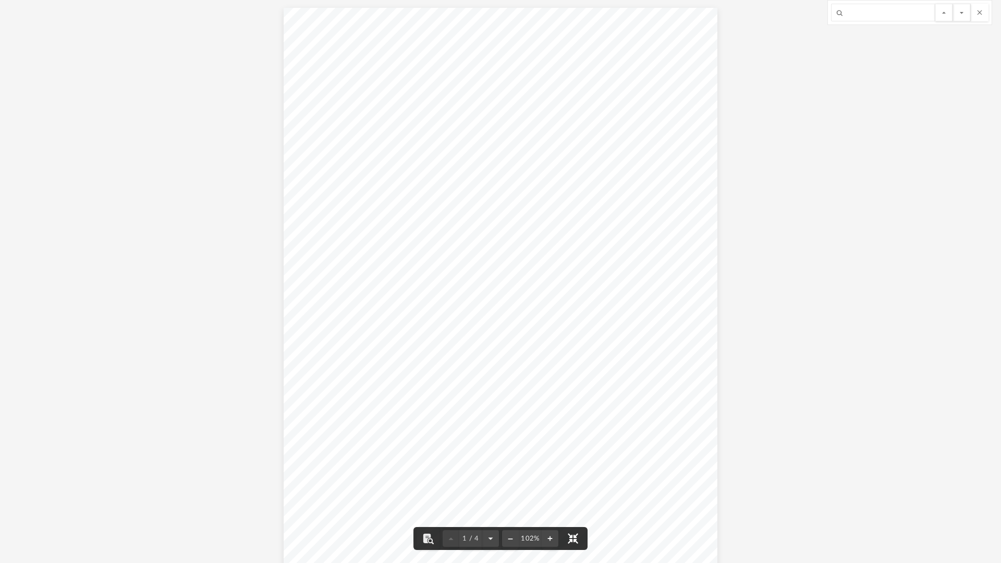
drag, startPoint x: 573, startPoint y: 537, endPoint x: 573, endPoint y: 471, distance: 66.7
click at [573, 484] on button "File preview" at bounding box center [572, 538] width 23 height 23
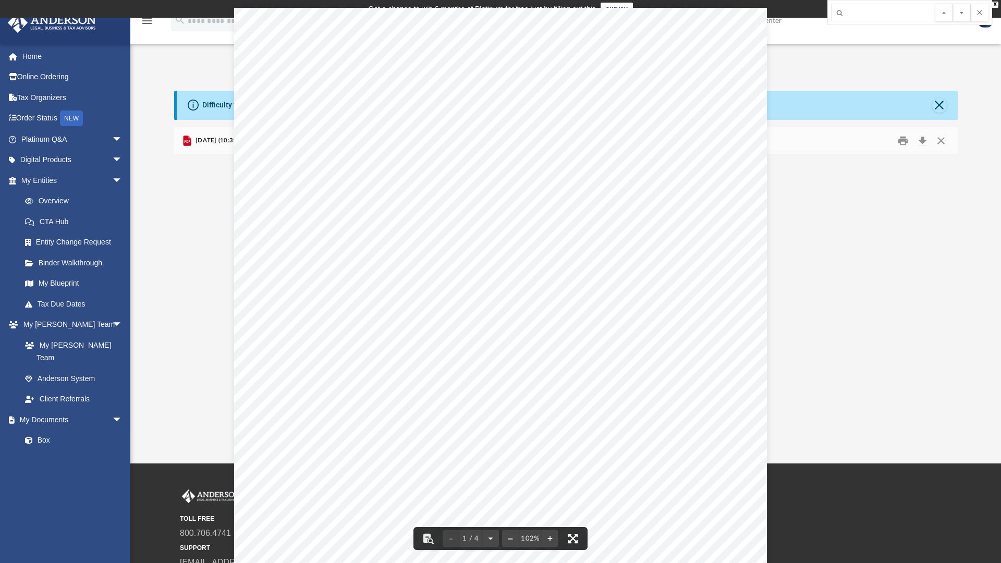
scroll to position [229, 768]
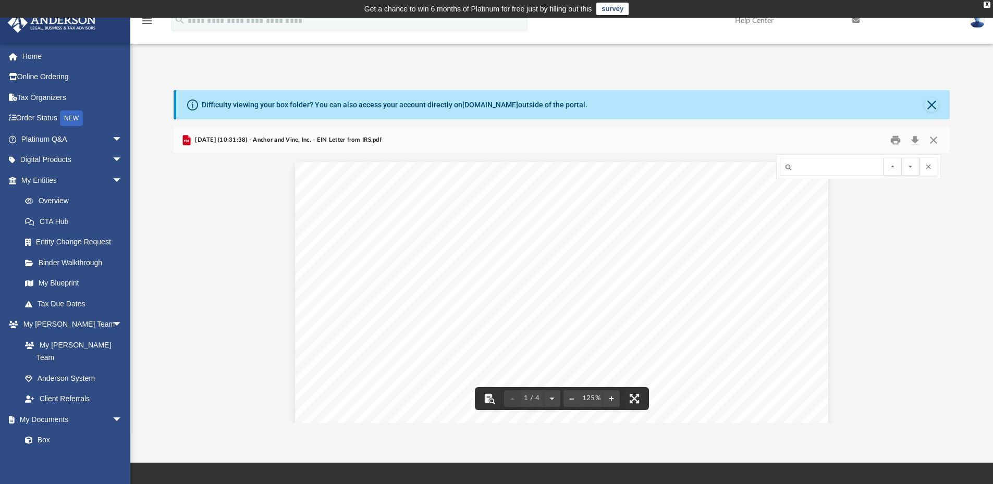
click at [571, 400] on button "File preview" at bounding box center [571, 398] width 17 height 23
click at [635, 397] on button "File preview" at bounding box center [634, 398] width 23 height 23
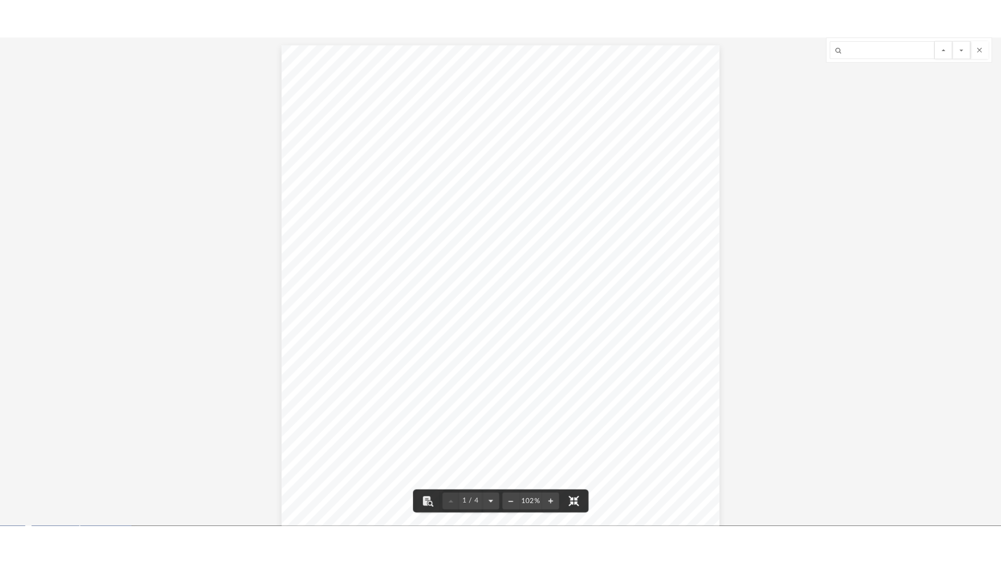
scroll to position [229, 776]
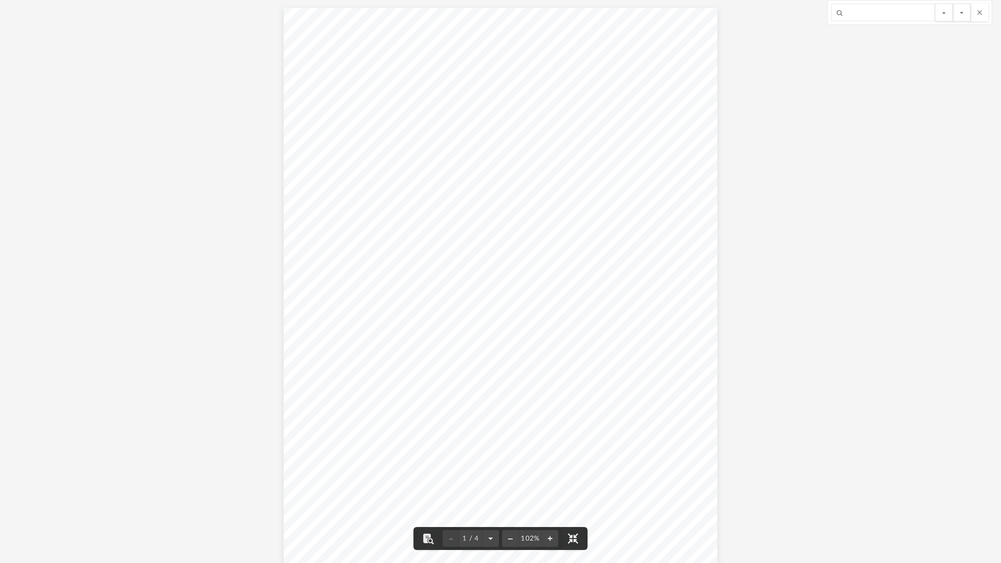
click at [700, 27] on div "Page 1" at bounding box center [501, 288] width 434 height 560
click at [981, 12] on button "File preview" at bounding box center [979, 13] width 18 height 18
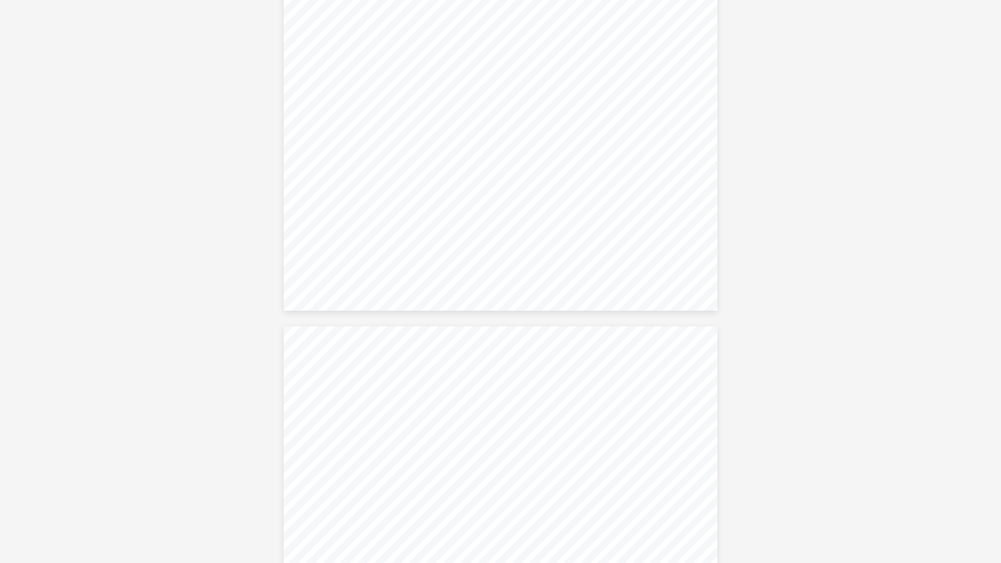
scroll to position [0, 0]
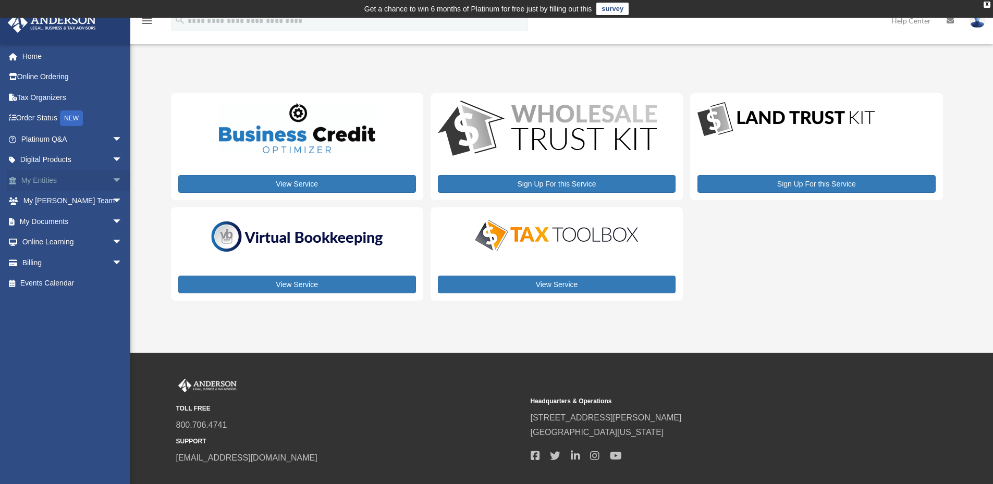
click at [53, 181] on link "My Entities arrow_drop_down" at bounding box center [72, 180] width 131 height 21
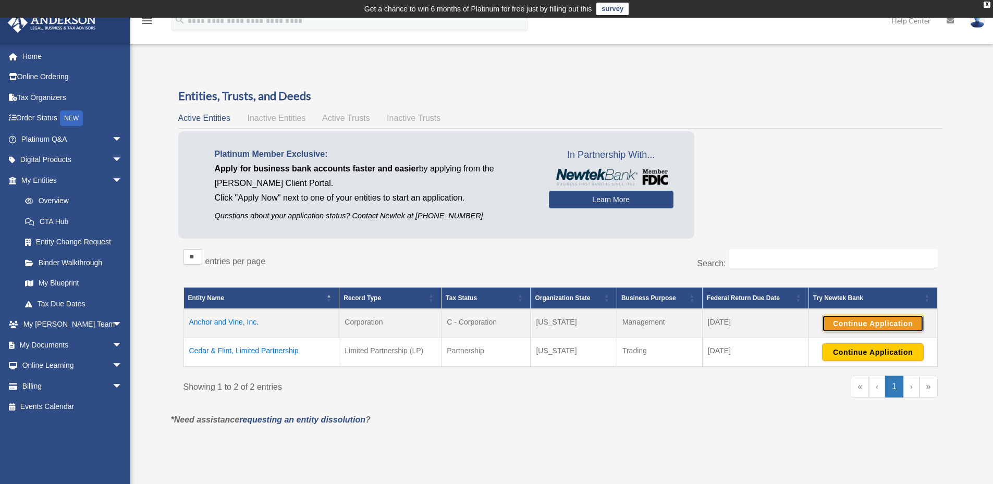
click at [862, 322] on button "Continue Application" at bounding box center [873, 324] width 102 height 18
